Goal: Task Accomplishment & Management: Complete application form

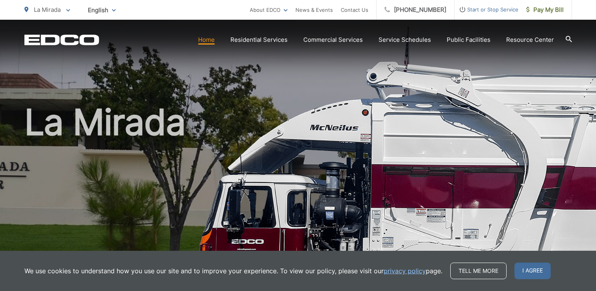
scroll to position [118, 0]
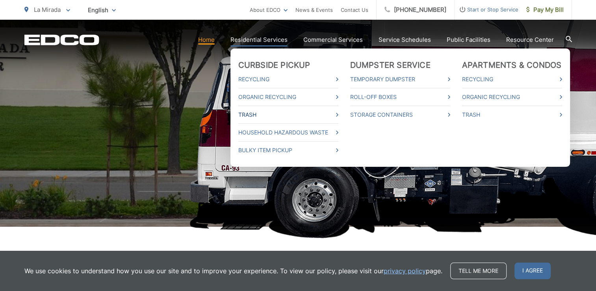
click at [257, 116] on link "Trash" at bounding box center [289, 114] width 100 height 9
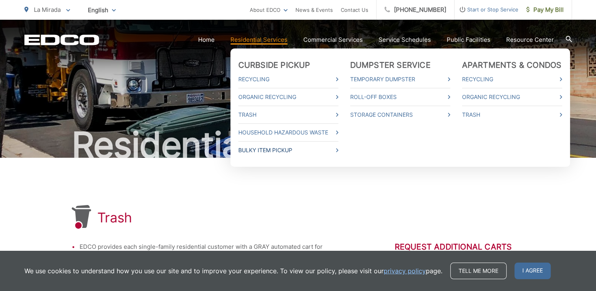
click at [289, 149] on link "Bulky Item Pickup" at bounding box center [289, 149] width 100 height 9
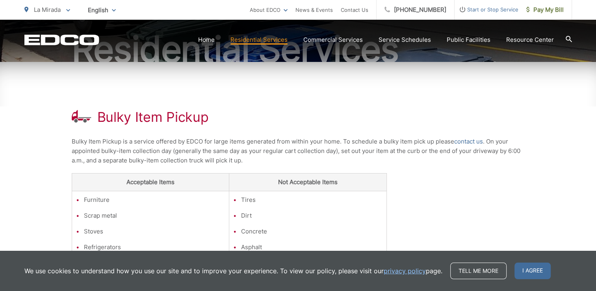
scroll to position [158, 0]
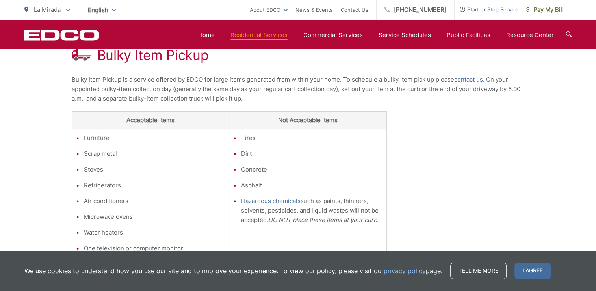
click at [525, 271] on span "I agree" at bounding box center [533, 271] width 36 height 17
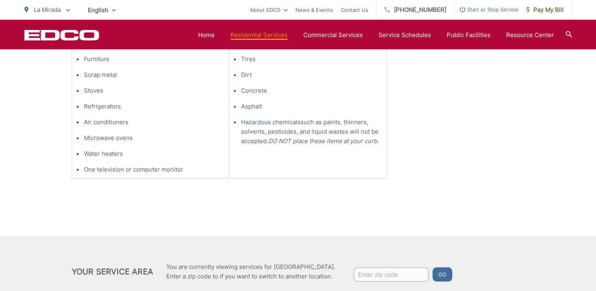
scroll to position [118, 0]
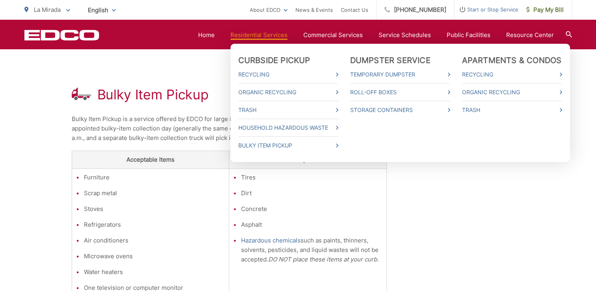
click at [249, 34] on link "Residential Services" at bounding box center [259, 34] width 57 height 9
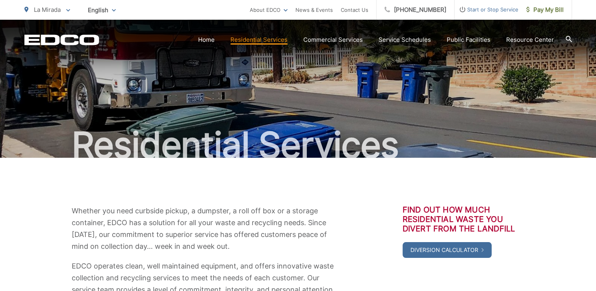
click at [502, 7] on span "Start or Stop Service" at bounding box center [487, 9] width 64 height 9
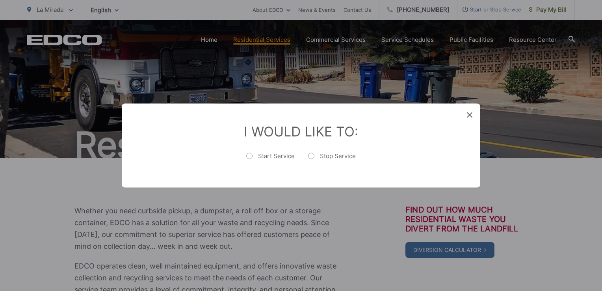
click at [470, 112] on icon at bounding box center [470, 115] width 6 height 6
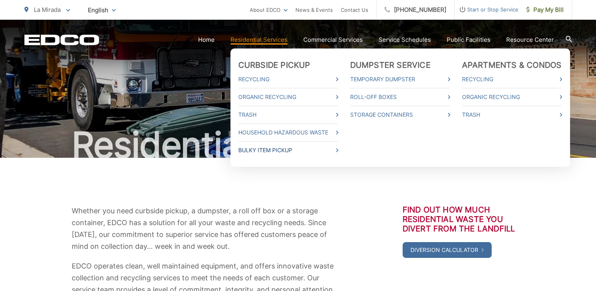
click at [339, 150] on link "Bulky Item Pickup" at bounding box center [289, 149] width 100 height 9
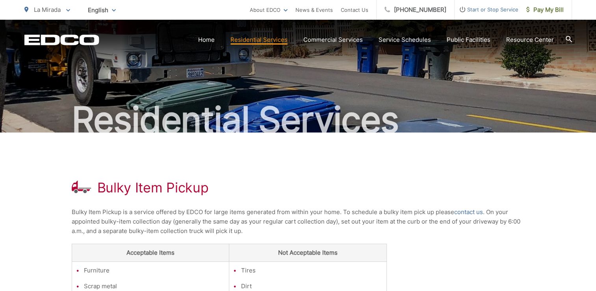
scroll to position [39, 0]
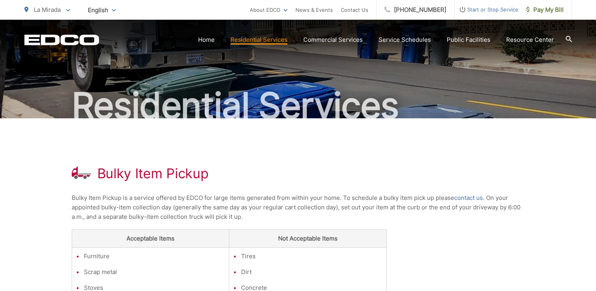
click at [159, 170] on h1 "Bulky Item Pickup" at bounding box center [153, 174] width 112 height 16
click at [157, 172] on h1 "Bulky Item Pickup" at bounding box center [153, 174] width 112 height 16
click at [155, 176] on h1 "Bulky Item Pickup" at bounding box center [153, 174] width 112 height 16
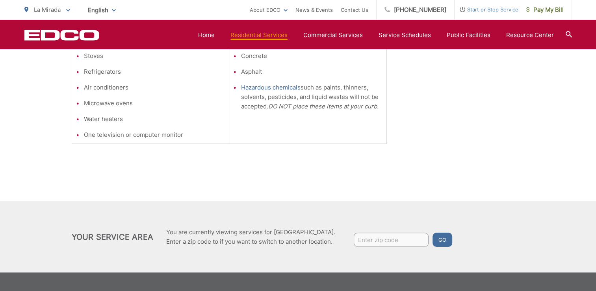
scroll to position [301, 0]
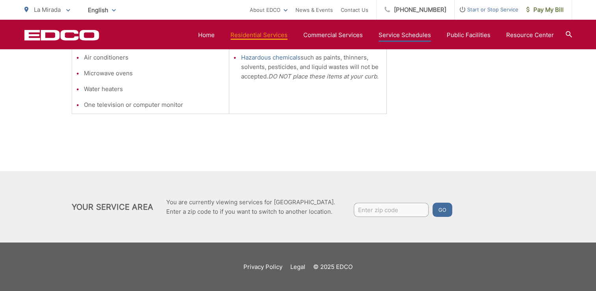
click at [404, 32] on link "Service Schedules" at bounding box center [405, 34] width 52 height 9
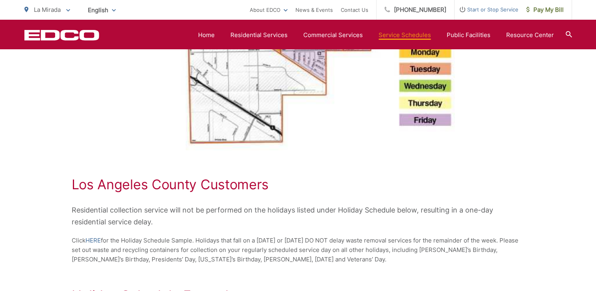
scroll to position [946, 0]
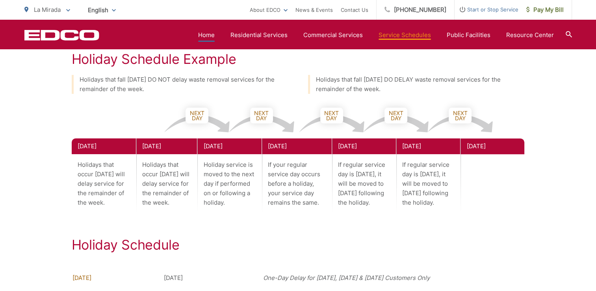
click at [210, 35] on link "Home" at bounding box center [206, 34] width 17 height 9
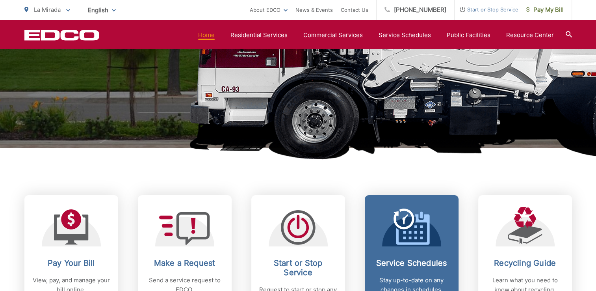
scroll to position [355, 0]
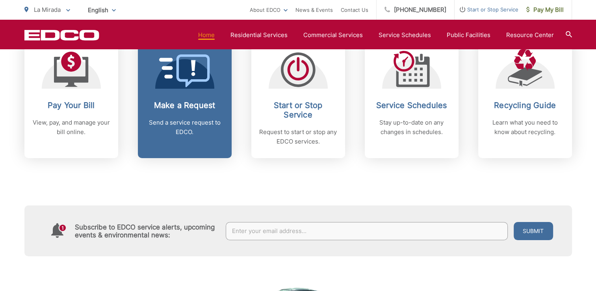
click at [197, 95] on link "Make a Request Send a service request to EDCO." at bounding box center [185, 97] width 94 height 121
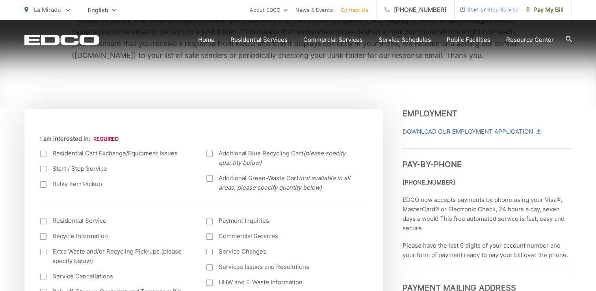
scroll to position [276, 0]
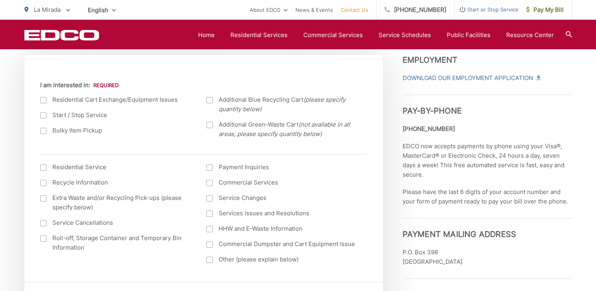
click at [46, 131] on label "Bulky Item Pickup" at bounding box center [115, 130] width 151 height 9
click at [0, 0] on input "Bulky Item Pickup" at bounding box center [0, 0] width 0 height 0
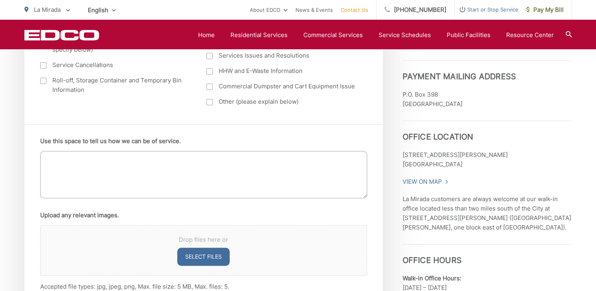
click at [60, 169] on textarea "Use this space to tell us how we can be of service." at bounding box center [203, 174] width 327 height 47
click at [62, 164] on textarea "do you pick up wood planks? or wood" at bounding box center [203, 174] width 327 height 47
click at [123, 156] on textarea "do you pick up wood planks? or wood" at bounding box center [203, 174] width 327 height 47
click at [155, 157] on textarea "do you pick up wood planks? or wood" at bounding box center [203, 174] width 327 height 47
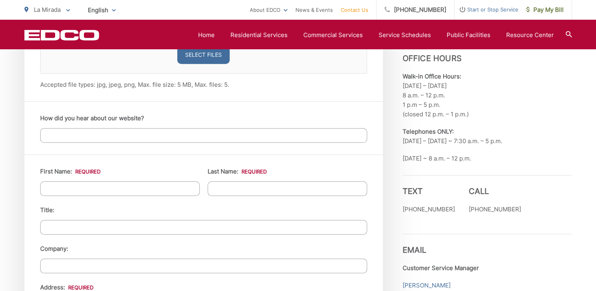
scroll to position [631, 0]
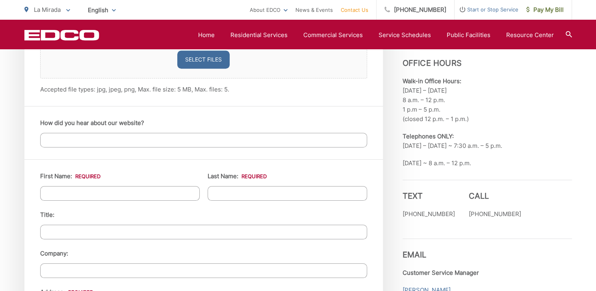
type textarea "do you pick up wood planks? or a wood palate?"
click at [78, 190] on input "First Name: *" at bounding box center [120, 193] width 160 height 15
type input "RITA"
type input "GONZALEZ"
type input "14506 Rosecrans Avenue"
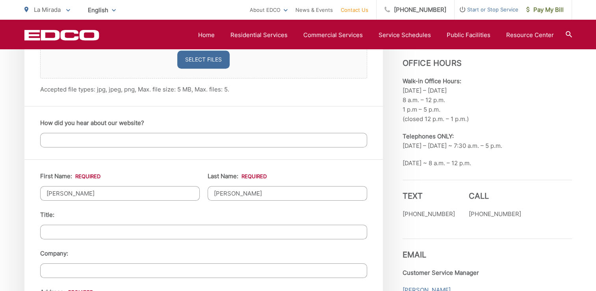
type input "LA MIRADA"
type input "90638-3743"
type input "6616093200"
type input "rritagonzalez@aol.com"
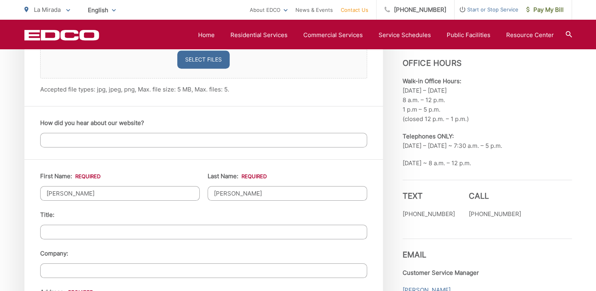
type input "(661) 609-3200"
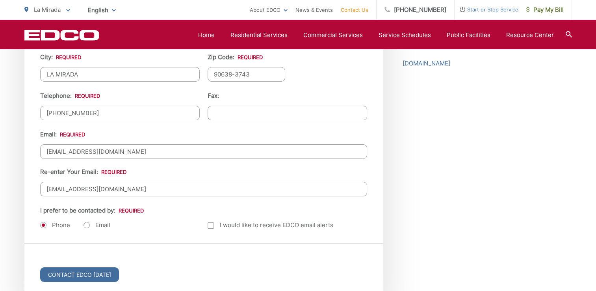
scroll to position [986, 0]
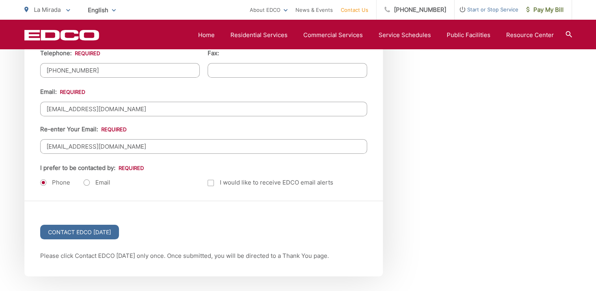
click at [85, 182] on label "Email" at bounding box center [97, 183] width 27 height 8
radio input "true"
click at [103, 231] on input "Contact EDCO Today" at bounding box center [79, 232] width 79 height 15
